Goal: Check status: Check status

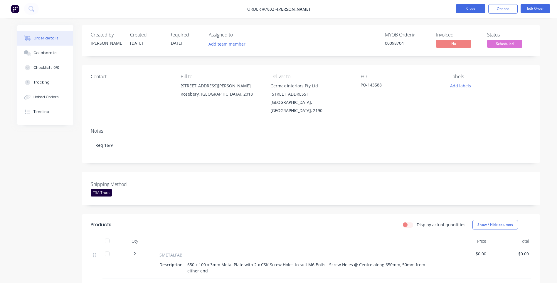
click at [478, 8] on button "Close" at bounding box center [470, 8] width 29 height 9
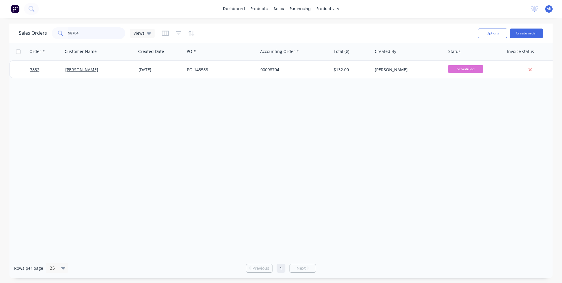
click at [79, 33] on input "98704" at bounding box center [96, 33] width 57 height 12
type input "98703"
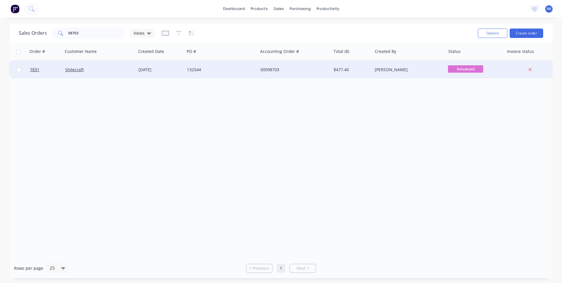
click at [186, 69] on div "132544" at bounding box center [220, 70] width 73 height 18
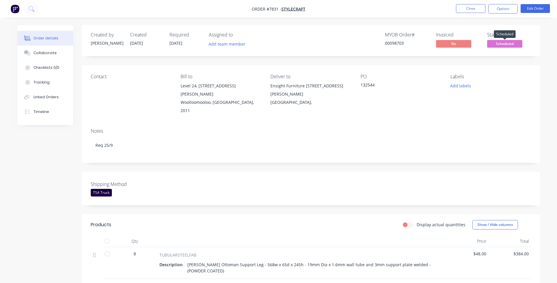
click at [497, 42] on span "Scheduled" at bounding box center [504, 43] width 35 height 7
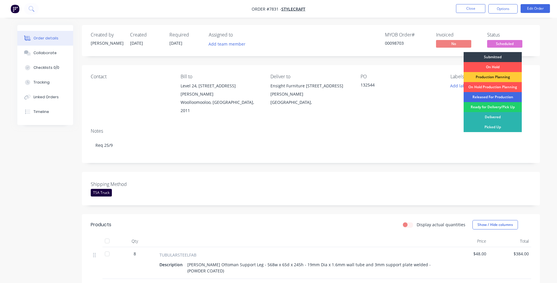
click at [488, 96] on div "Released For Production" at bounding box center [493, 97] width 58 height 10
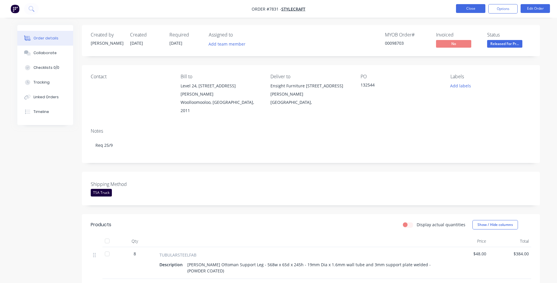
click at [471, 5] on button "Close" at bounding box center [470, 8] width 29 height 9
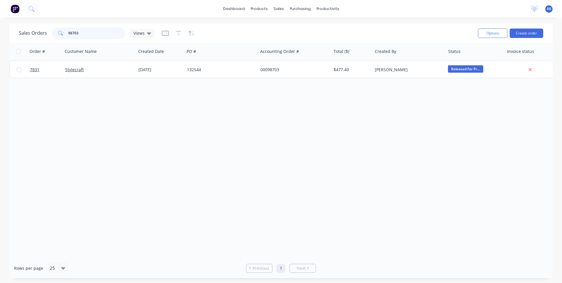
drag, startPoint x: 81, startPoint y: 33, endPoint x: 73, endPoint y: 34, distance: 8.5
click at [73, 34] on input "98703" at bounding box center [96, 33] width 57 height 12
click at [88, 36] on input "98663" at bounding box center [96, 33] width 57 height 12
type input "98698"
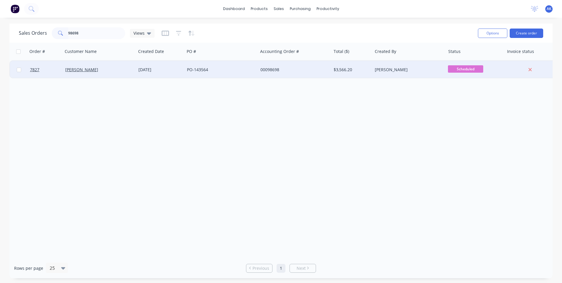
click at [197, 67] on div "PO-143564" at bounding box center [219, 70] width 65 height 6
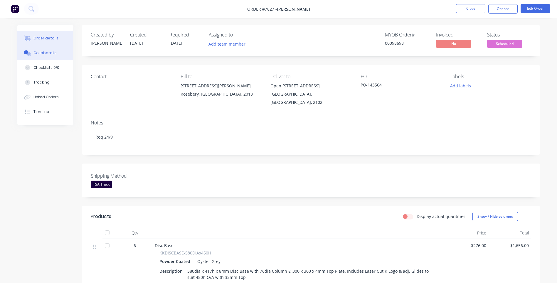
click at [53, 55] on div "Collaborate" at bounding box center [44, 52] width 23 height 5
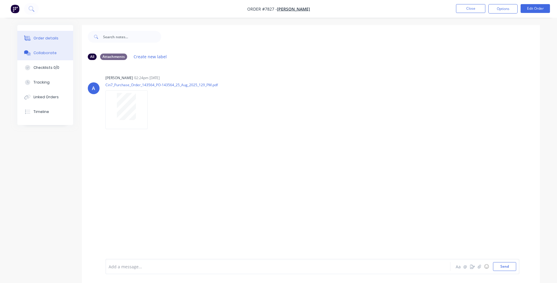
click at [66, 38] on button "Order details" at bounding box center [45, 38] width 56 height 15
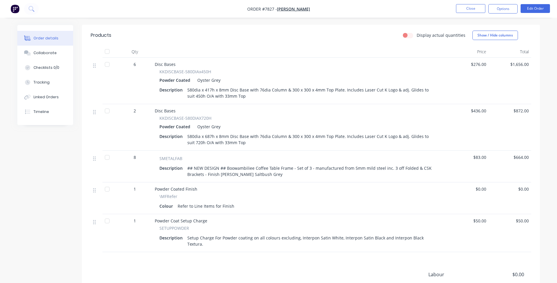
scroll to position [230, 0]
